Goal: Find specific page/section: Find specific page/section

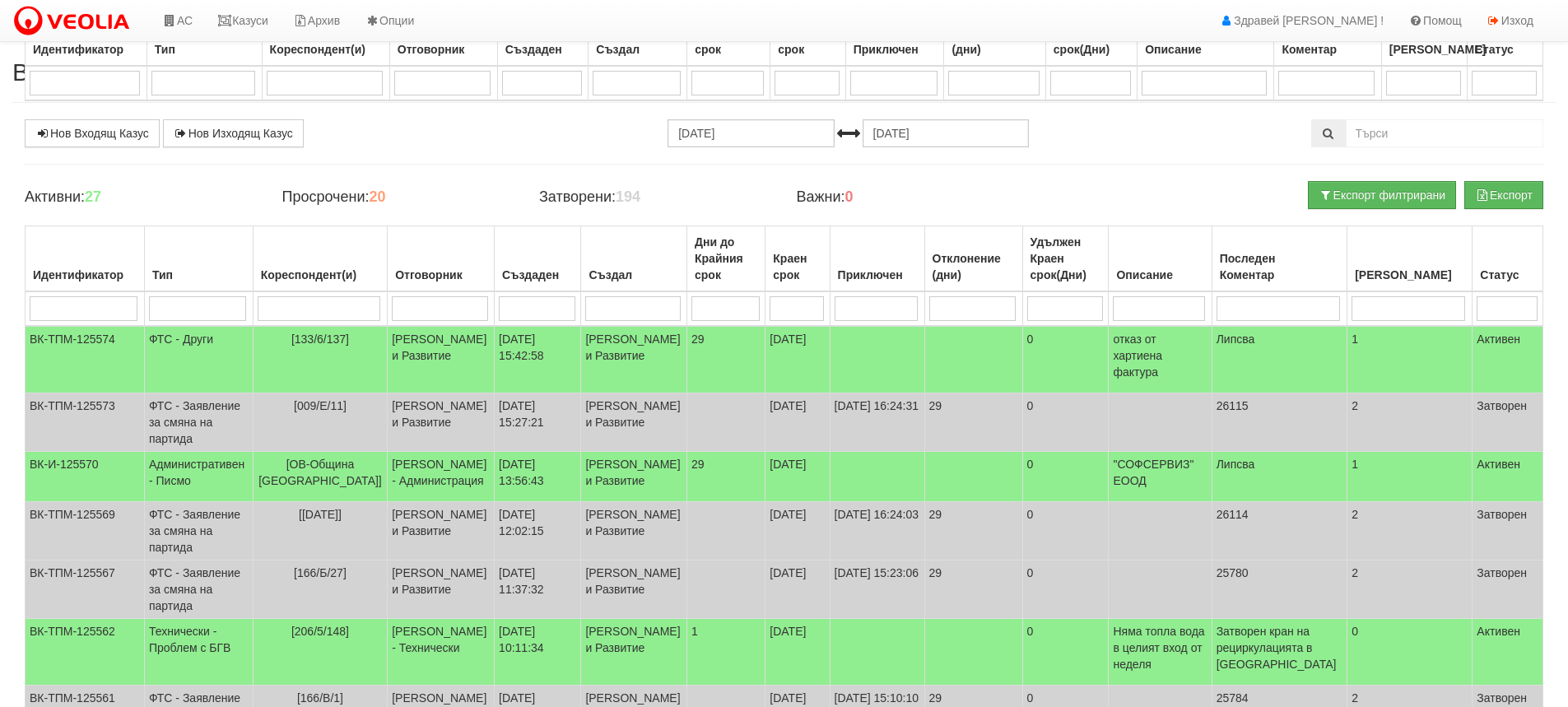
scroll to position [247, 0]
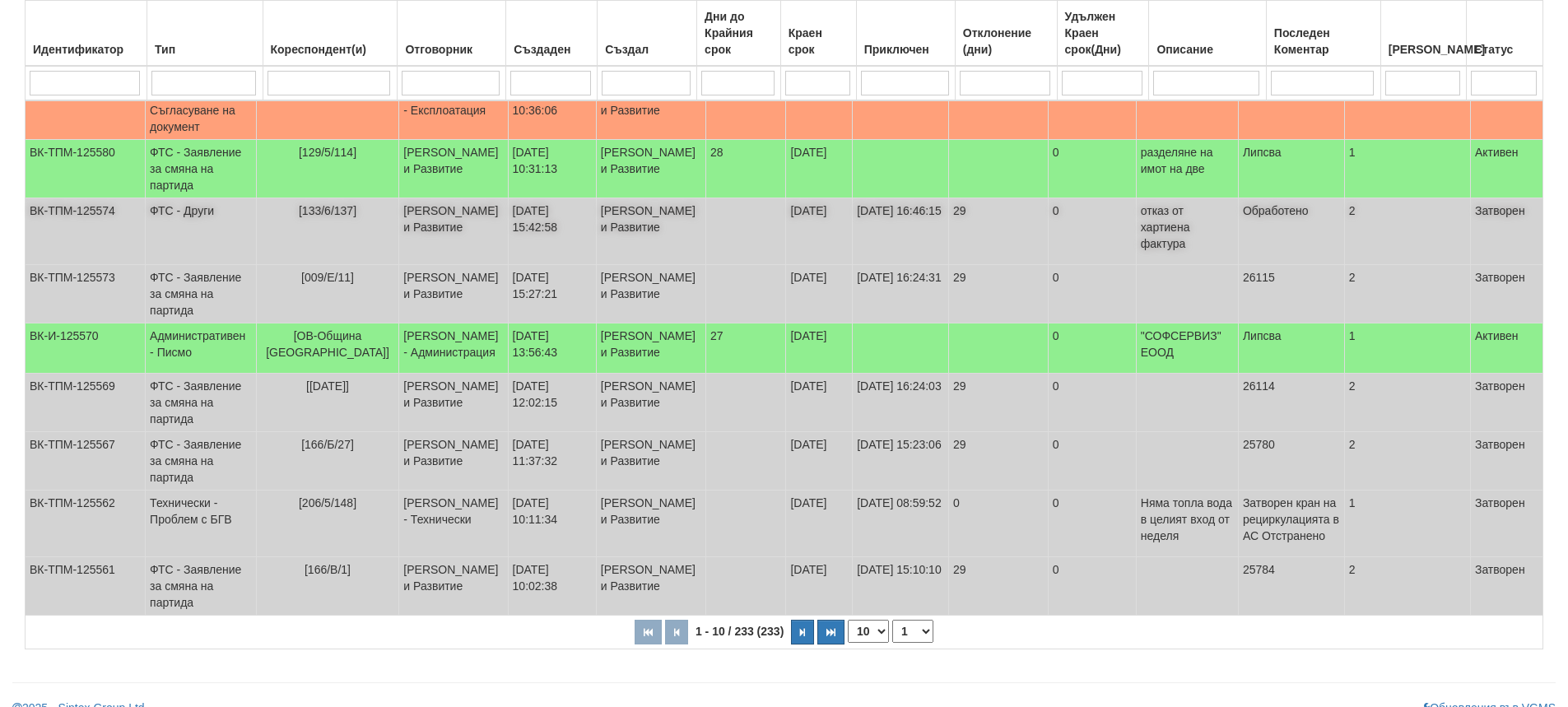
scroll to position [523, 0]
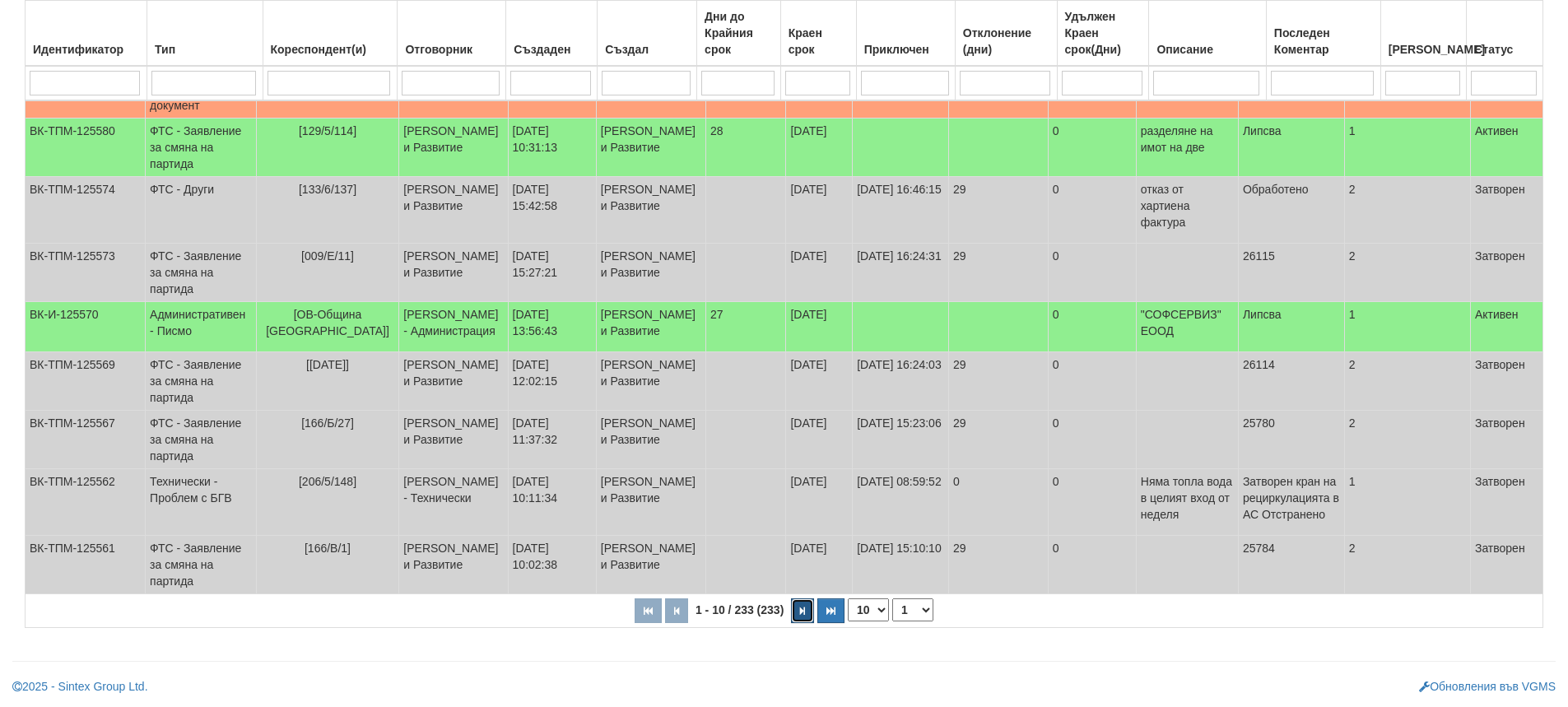
click at [803, 605] on button "button" at bounding box center [802, 611] width 23 height 25
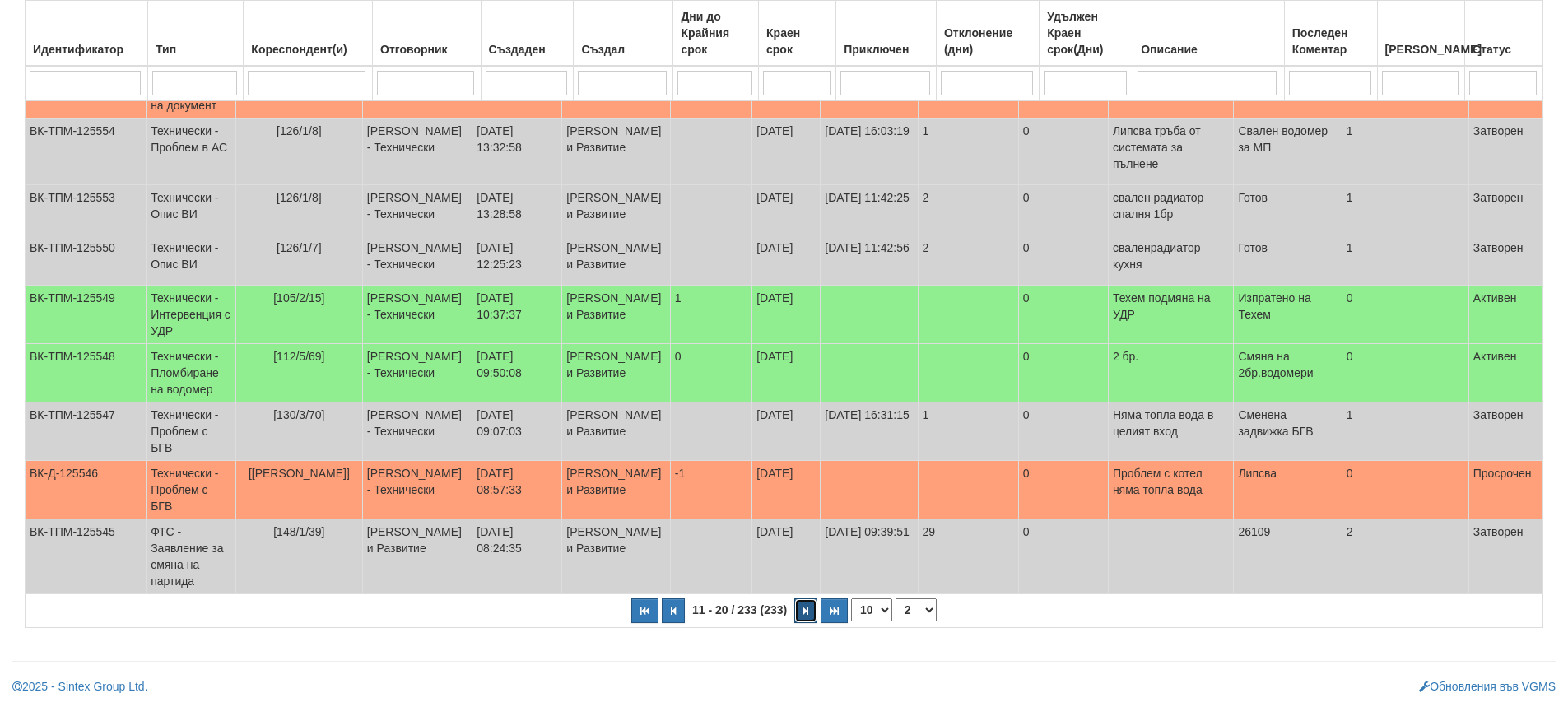
click at [801, 612] on button "button" at bounding box center [805, 611] width 23 height 25
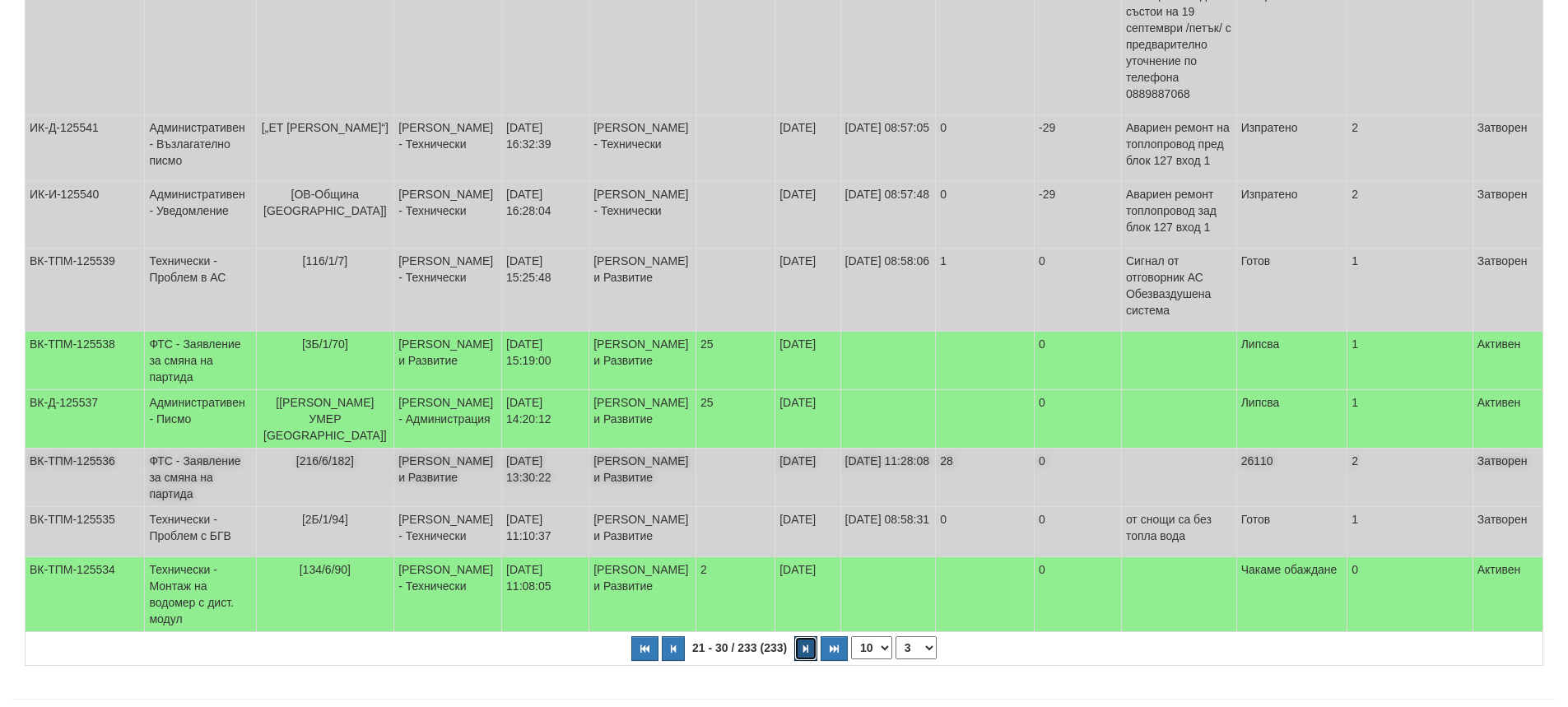
scroll to position [482, 0]
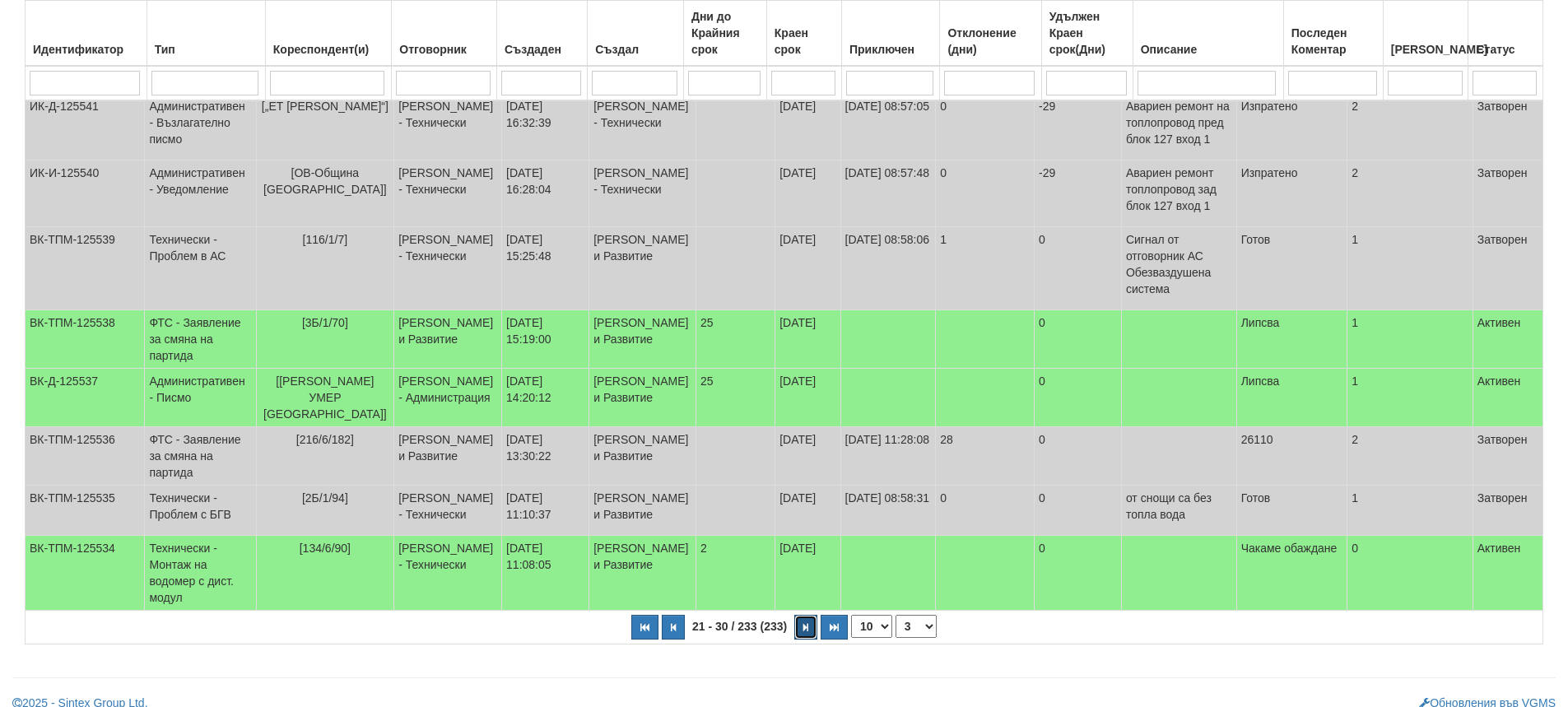
click at [807, 624] on icon "button" at bounding box center [805, 628] width 5 height 9
select select "4"
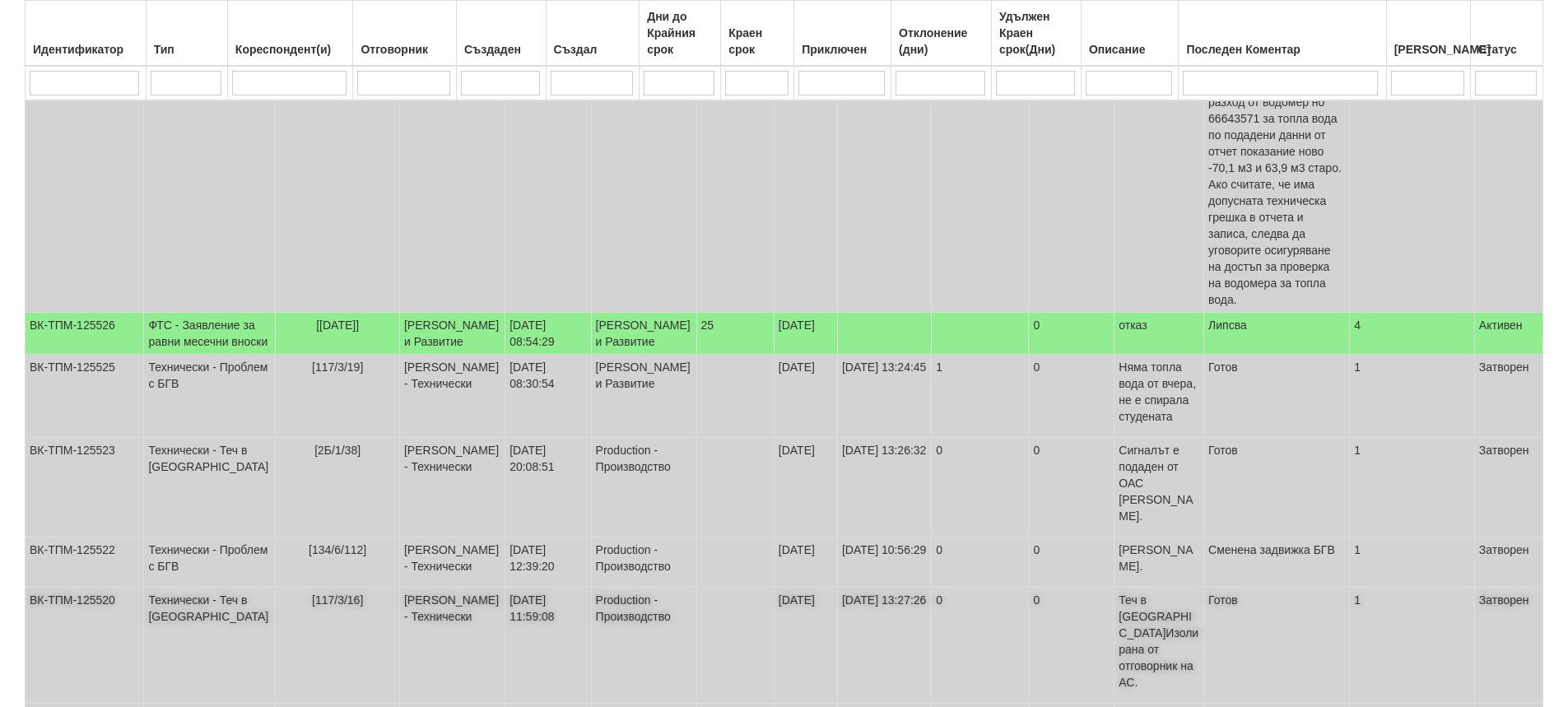
scroll to position [576, 0]
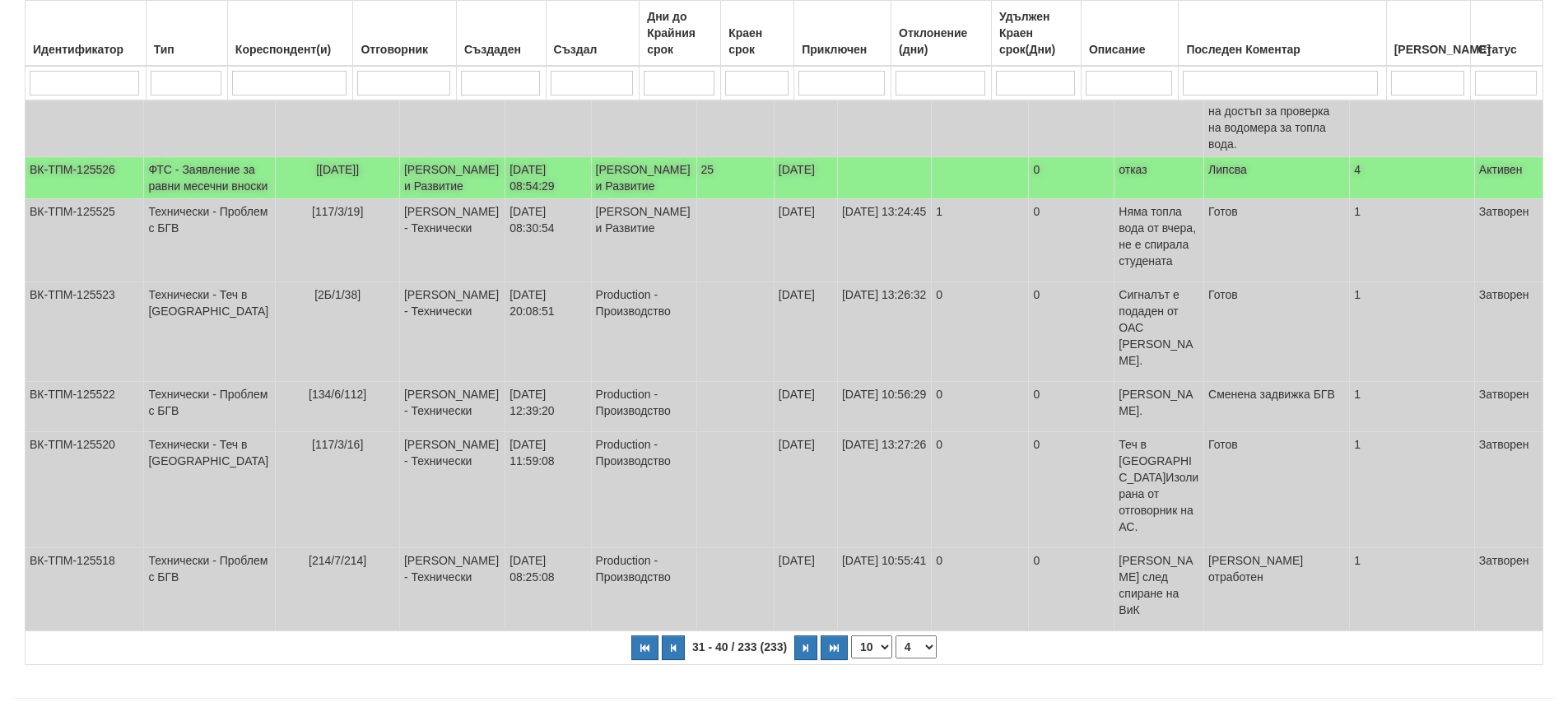
click at [441, 197] on td "[PERSON_NAME] и Развитие" at bounding box center [452, 179] width 105 height 42
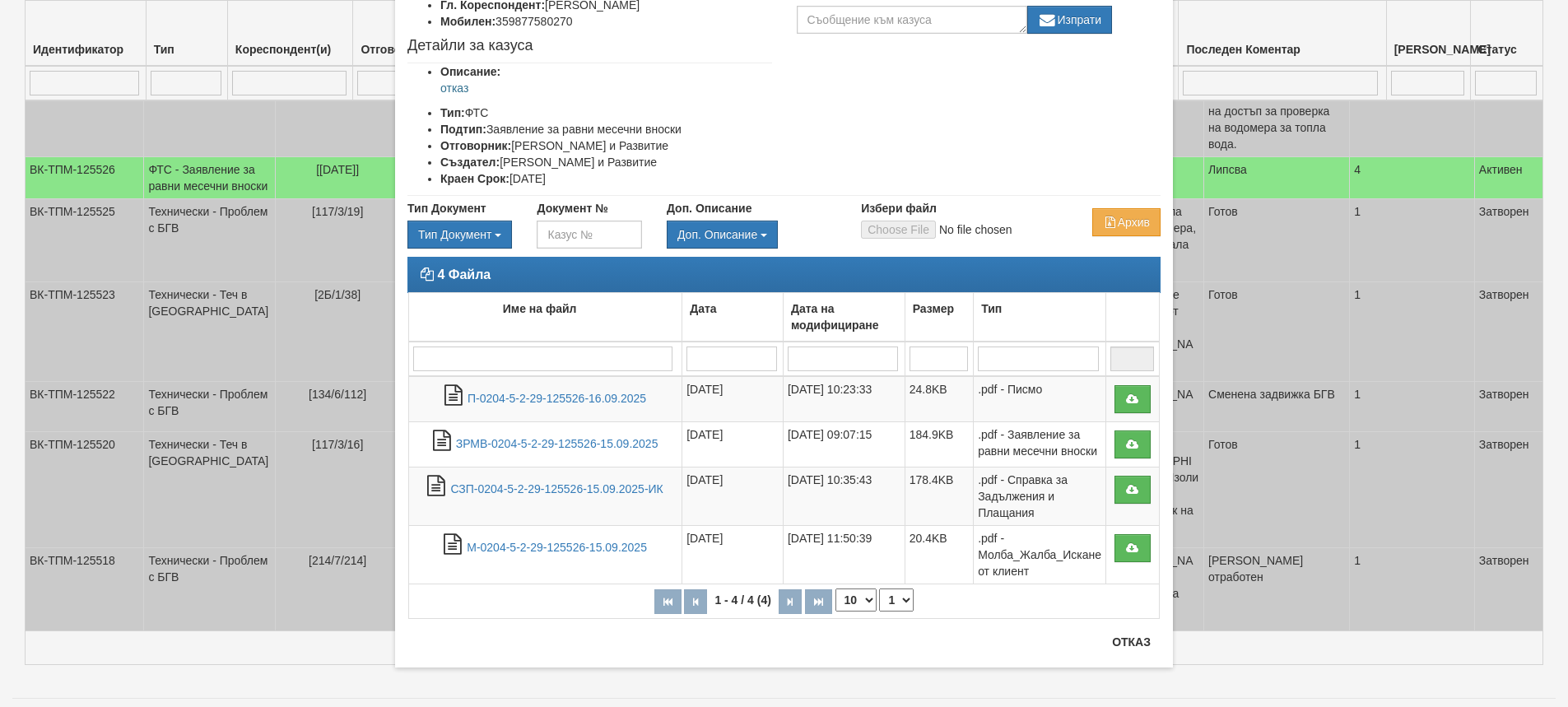
scroll to position [159, 0]
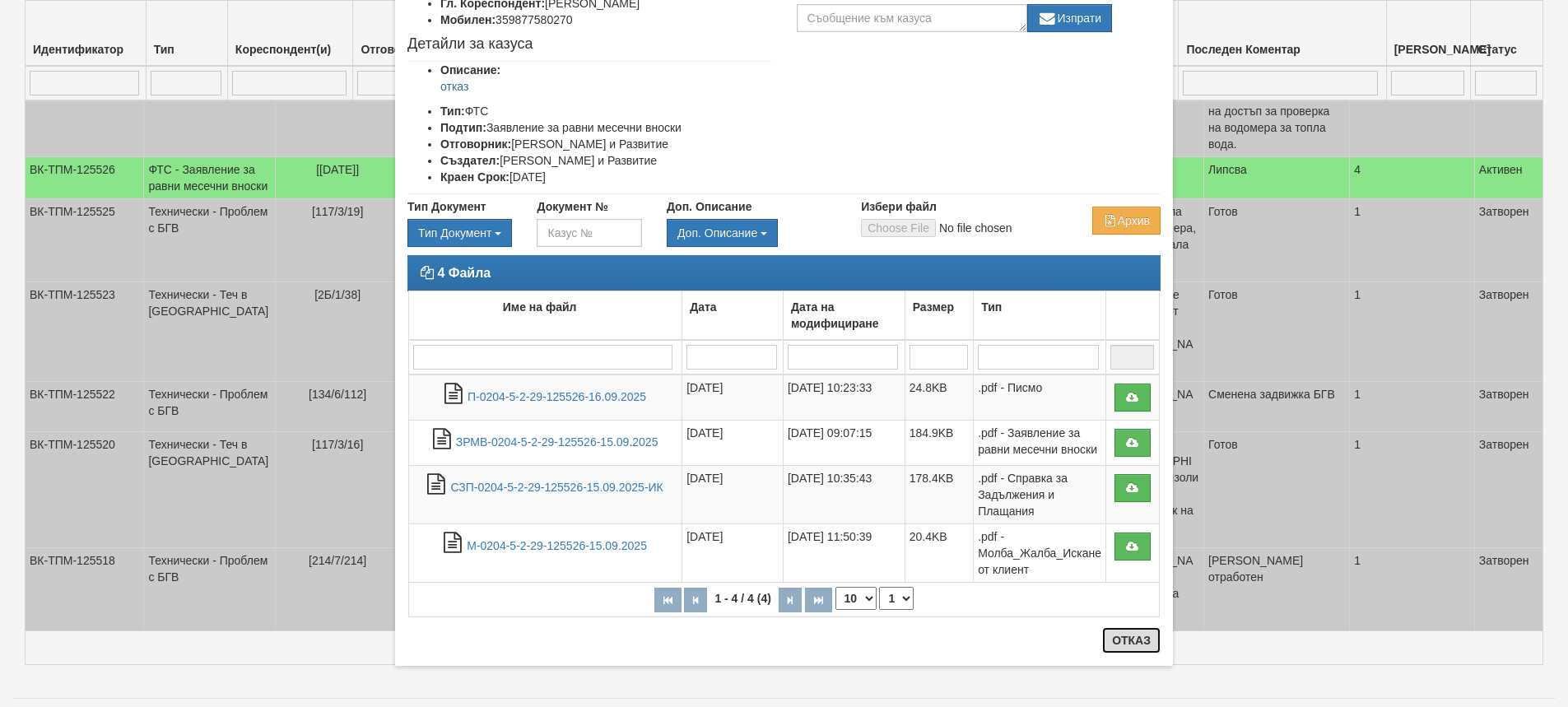
click at [1140, 639] on button "Отказ" at bounding box center [1131, 640] width 59 height 26
